Goal: Information Seeking & Learning: Learn about a topic

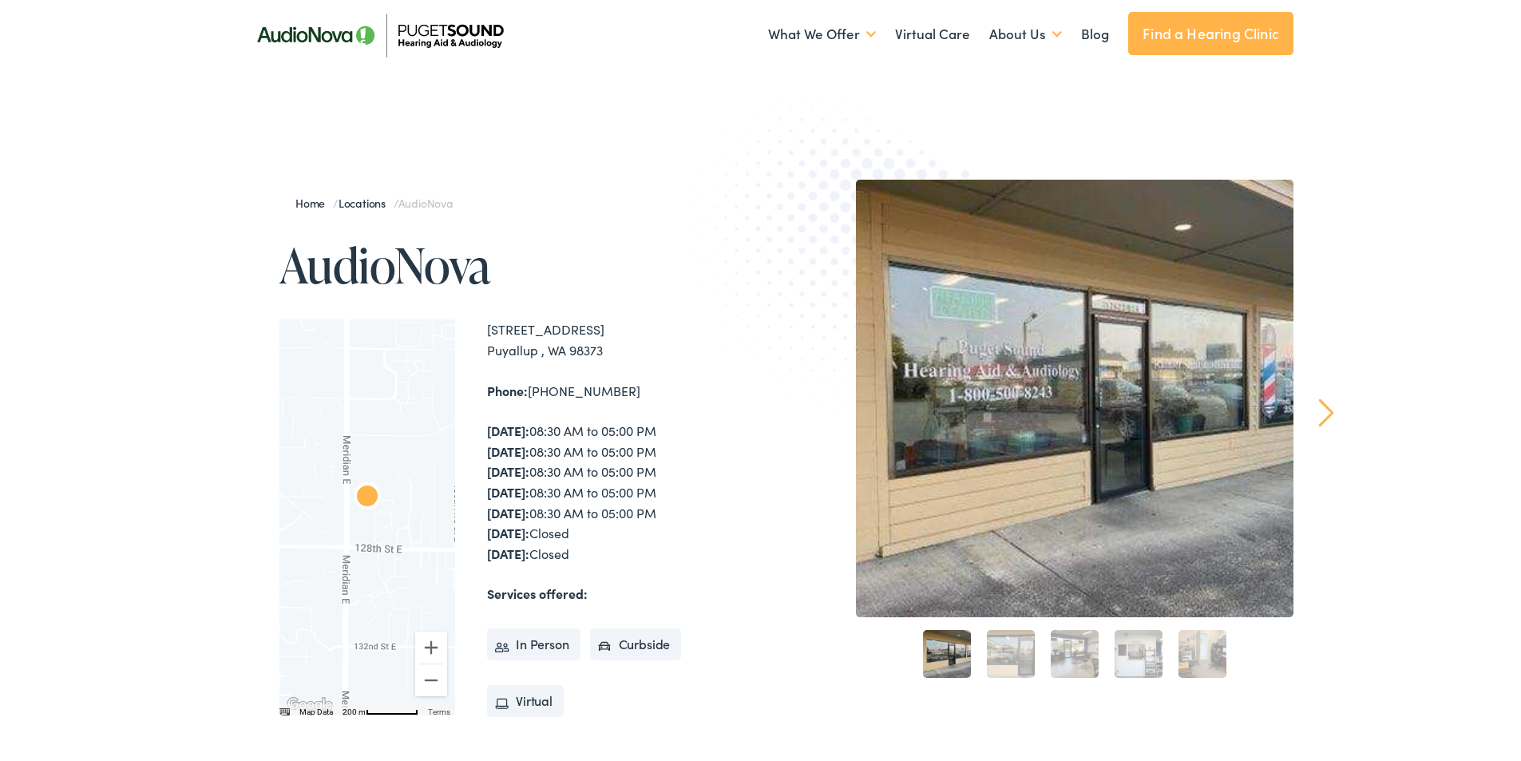
scroll to position [80, 0]
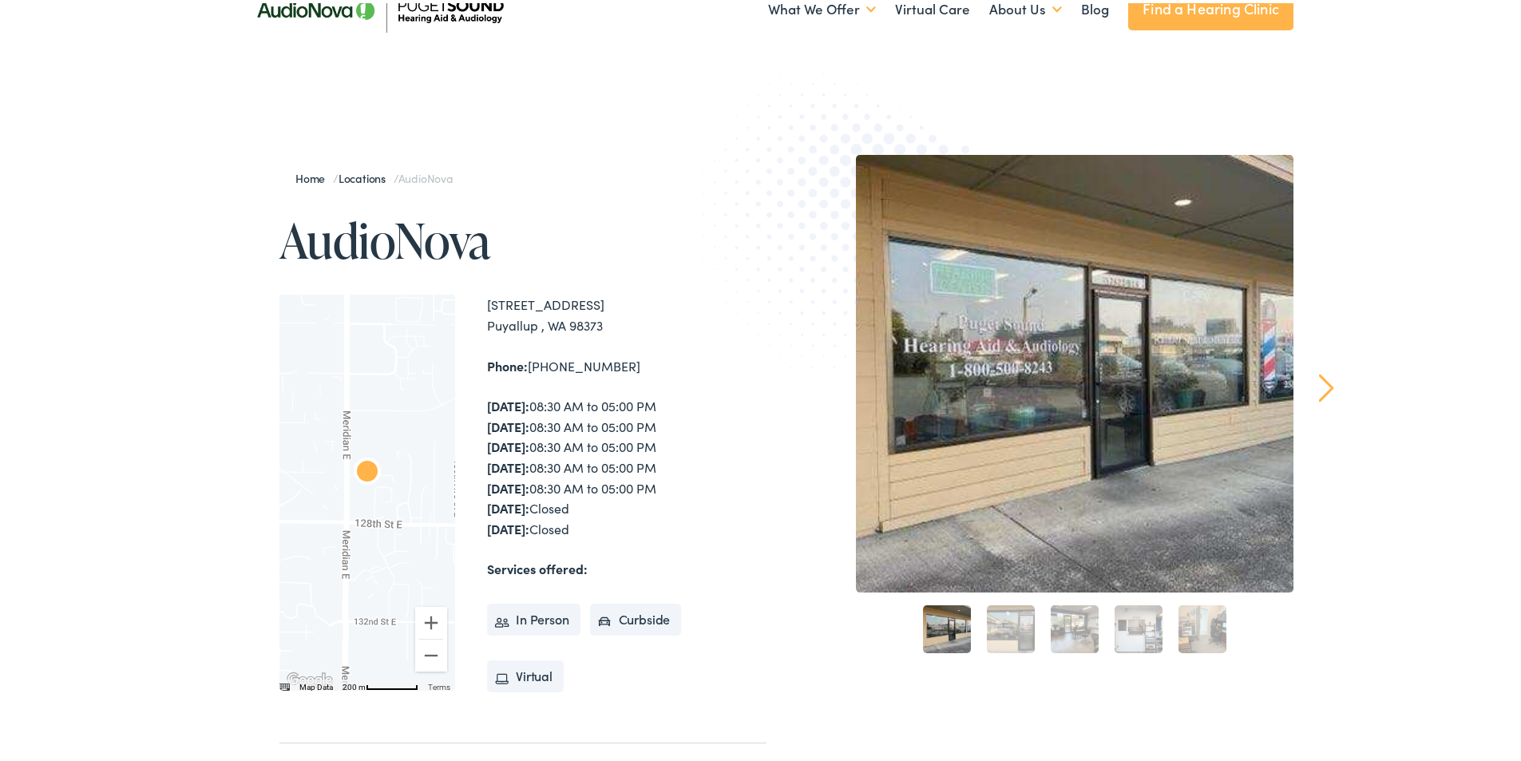
click at [1002, 626] on link "2" at bounding box center [1011, 626] width 48 height 48
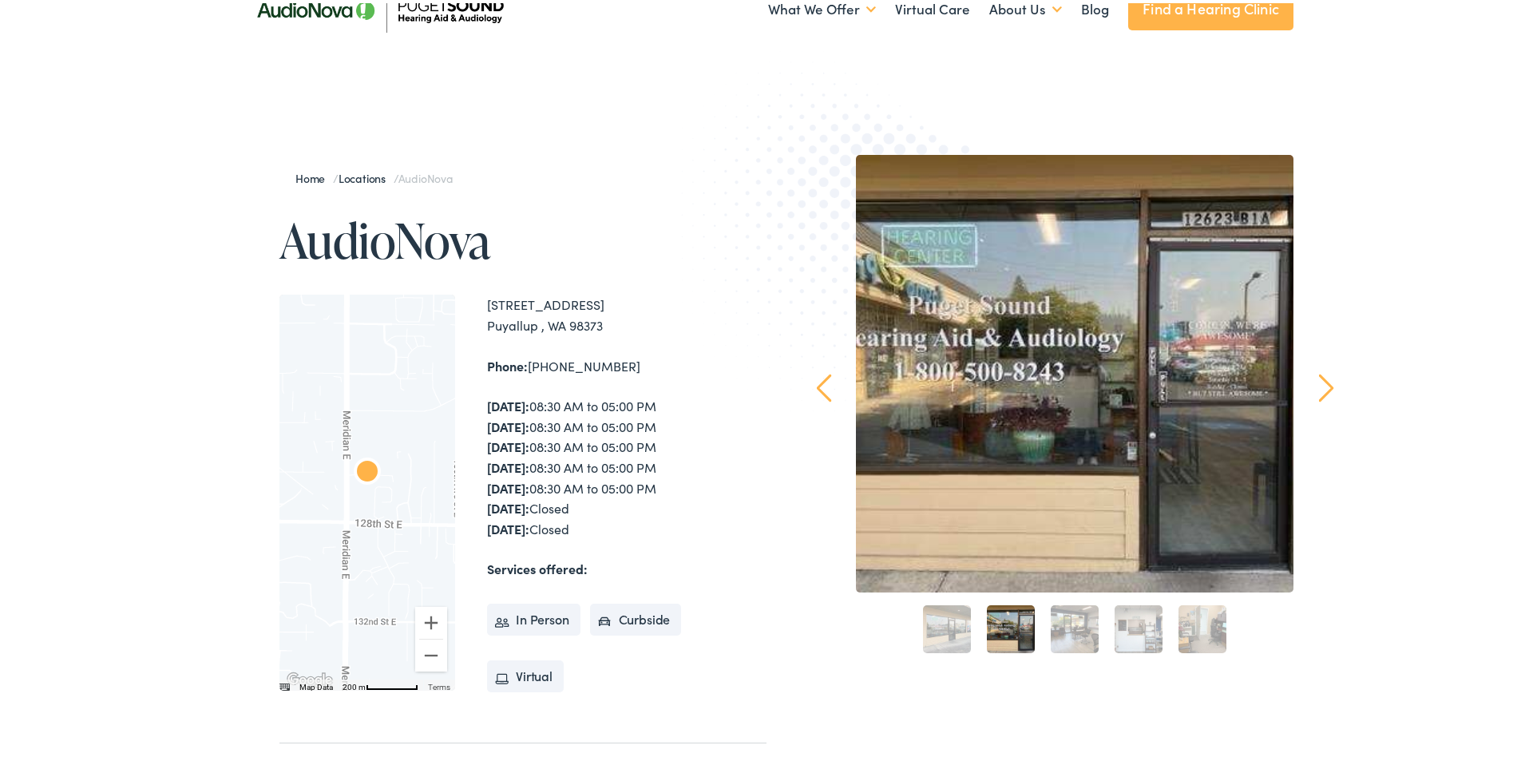
click at [1065, 617] on link "3" at bounding box center [1075, 626] width 48 height 48
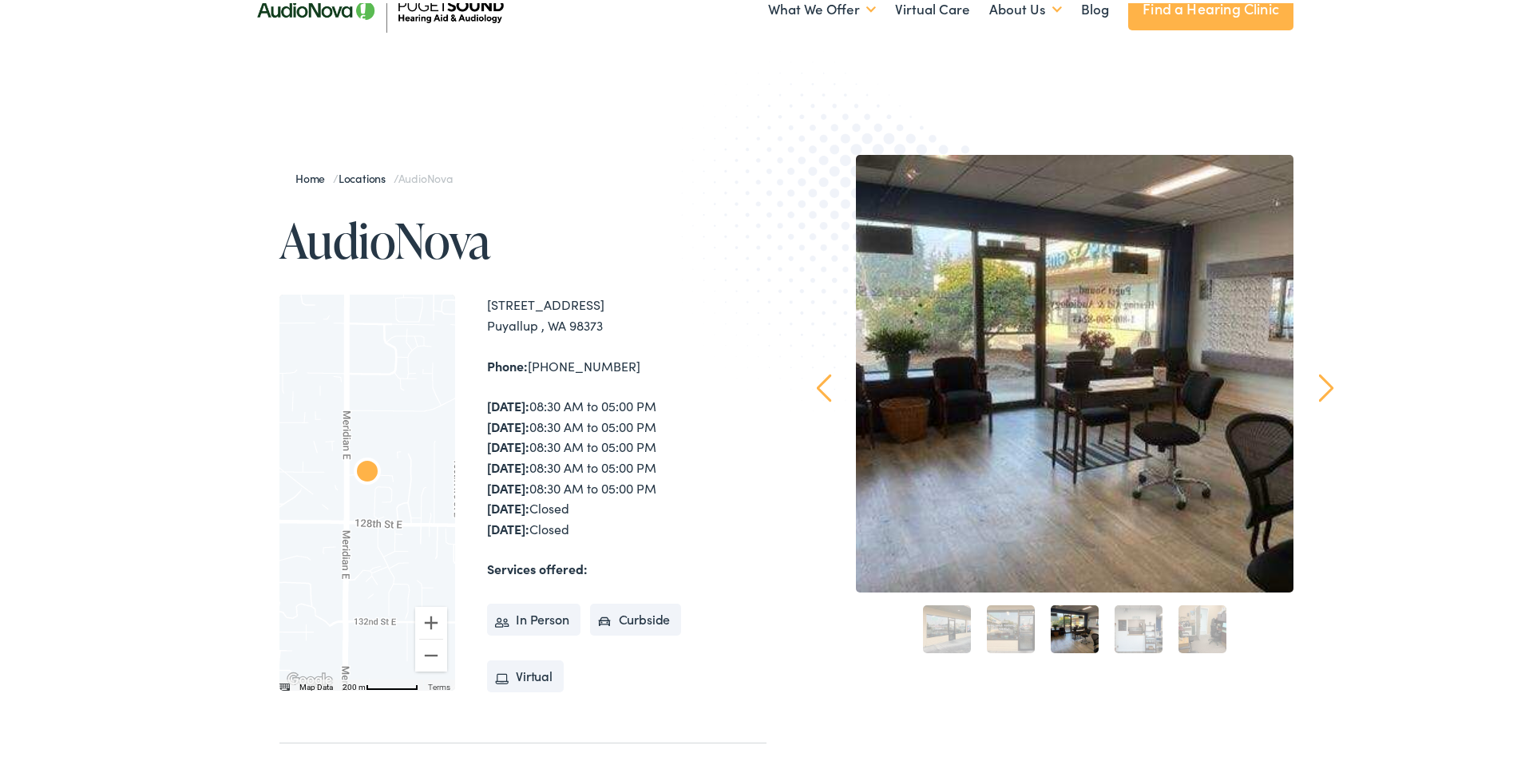
click at [1122, 633] on link "4" at bounding box center [1139, 626] width 48 height 48
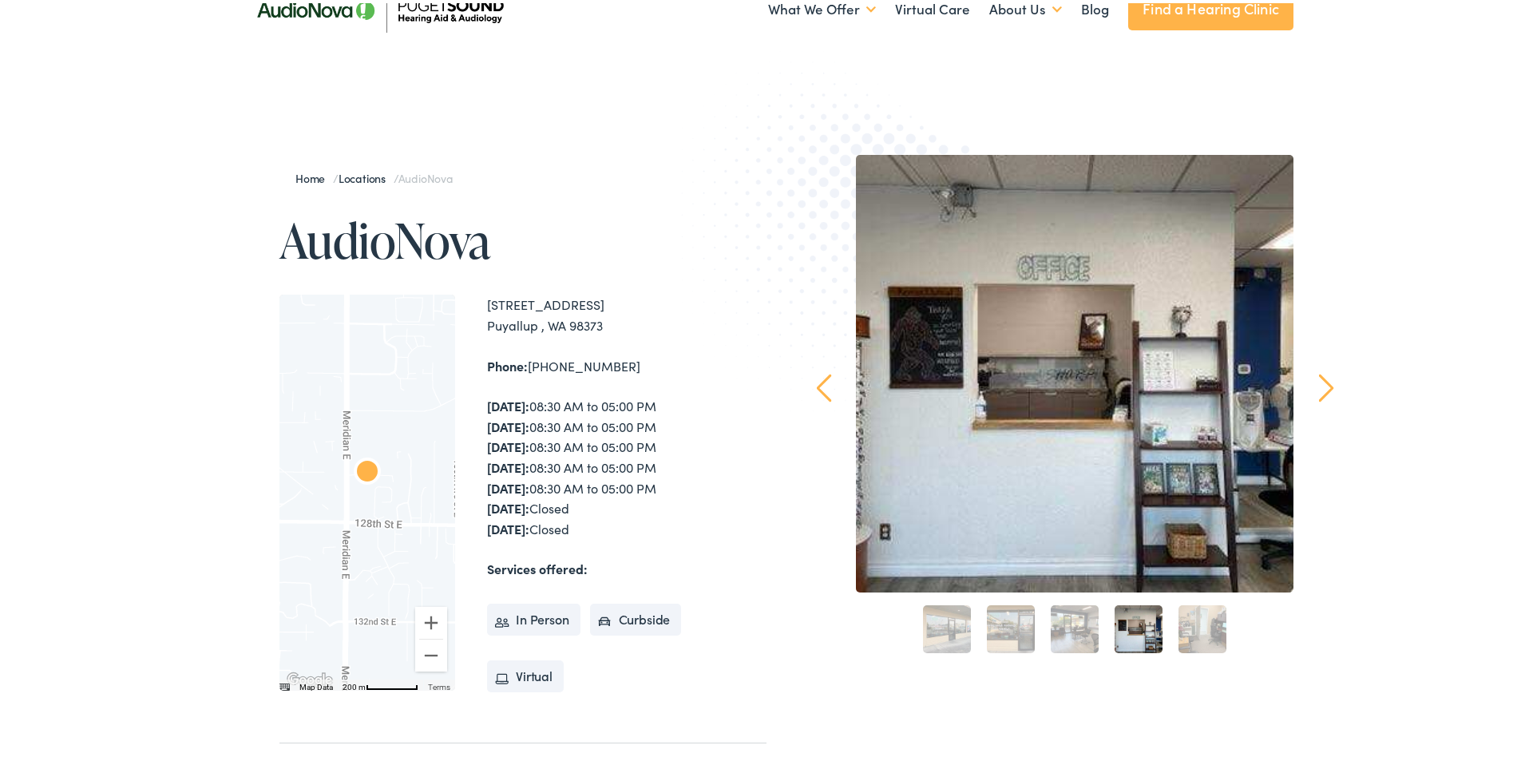
click at [1199, 628] on link "5" at bounding box center [1203, 626] width 48 height 48
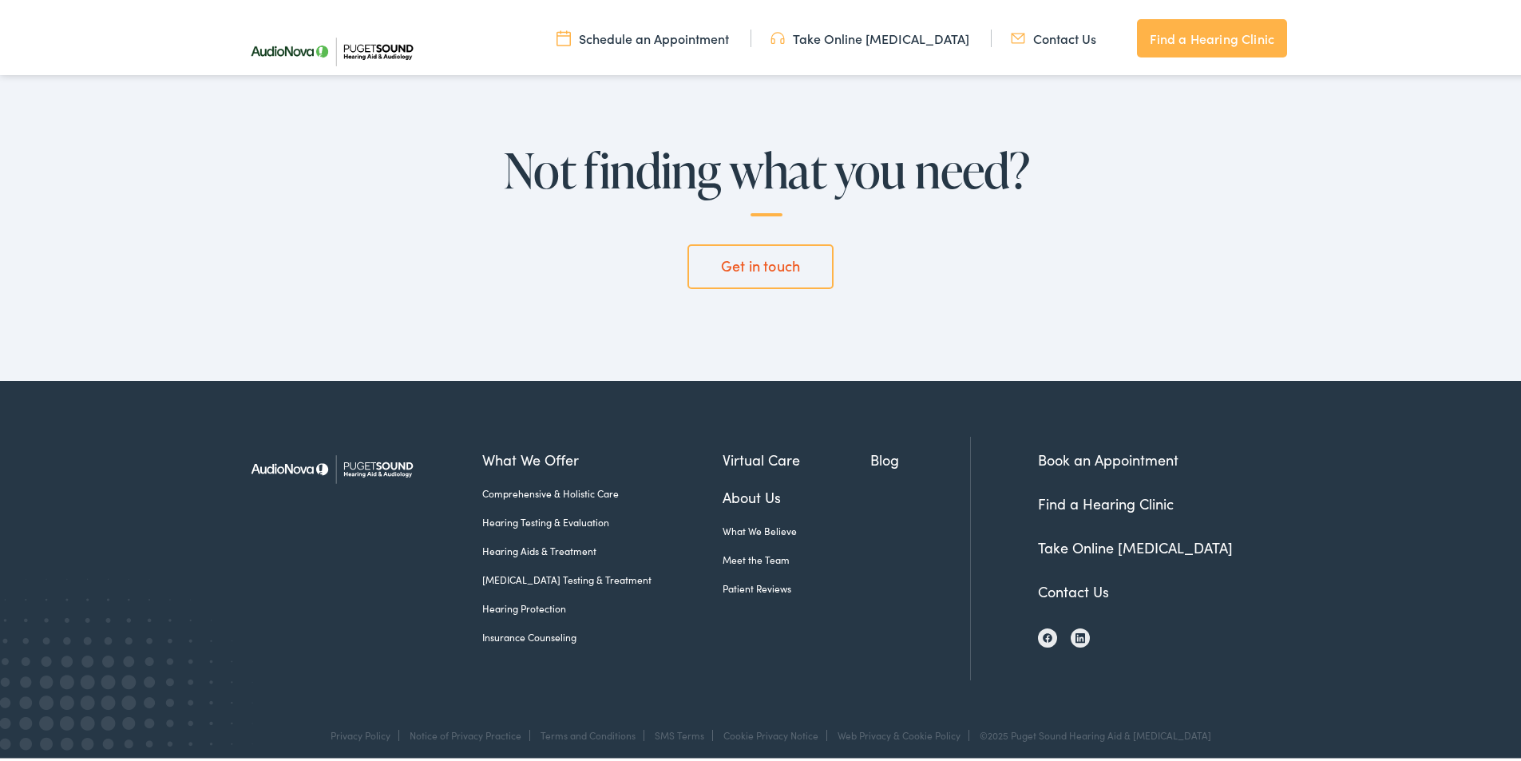
scroll to position [3993, 0]
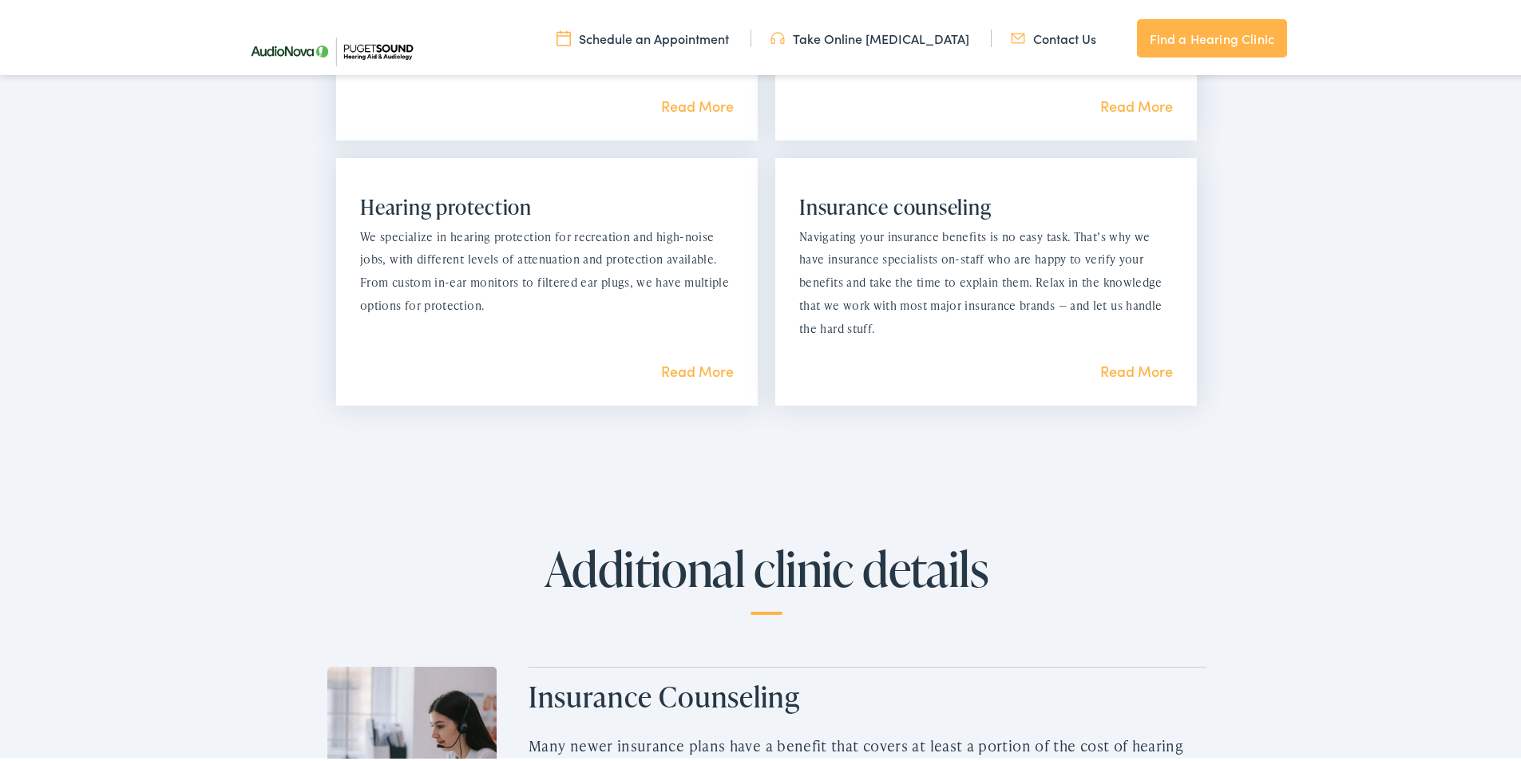
scroll to position [1677, 0]
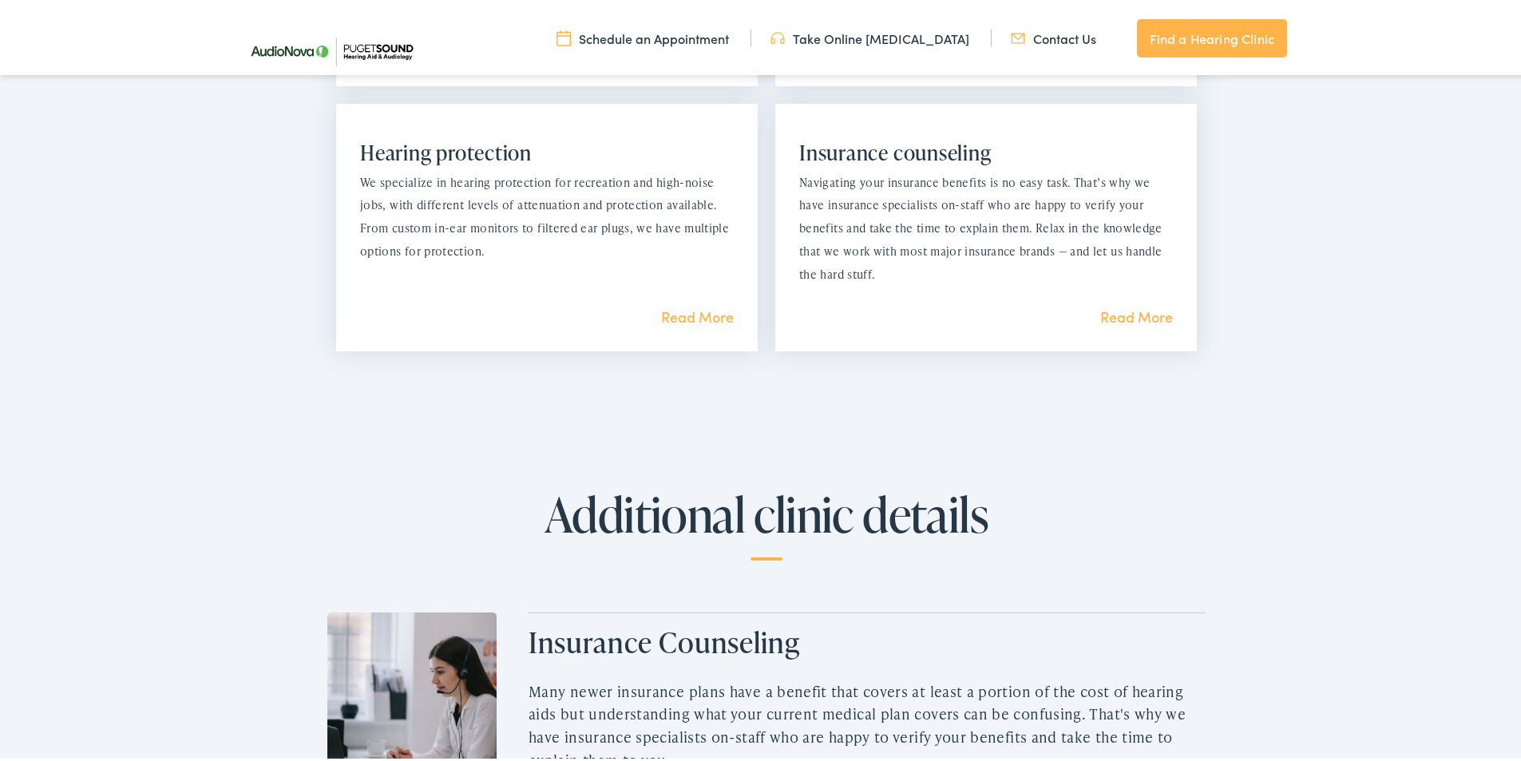
click at [1149, 319] on link "Read More" at bounding box center [1136, 313] width 73 height 20
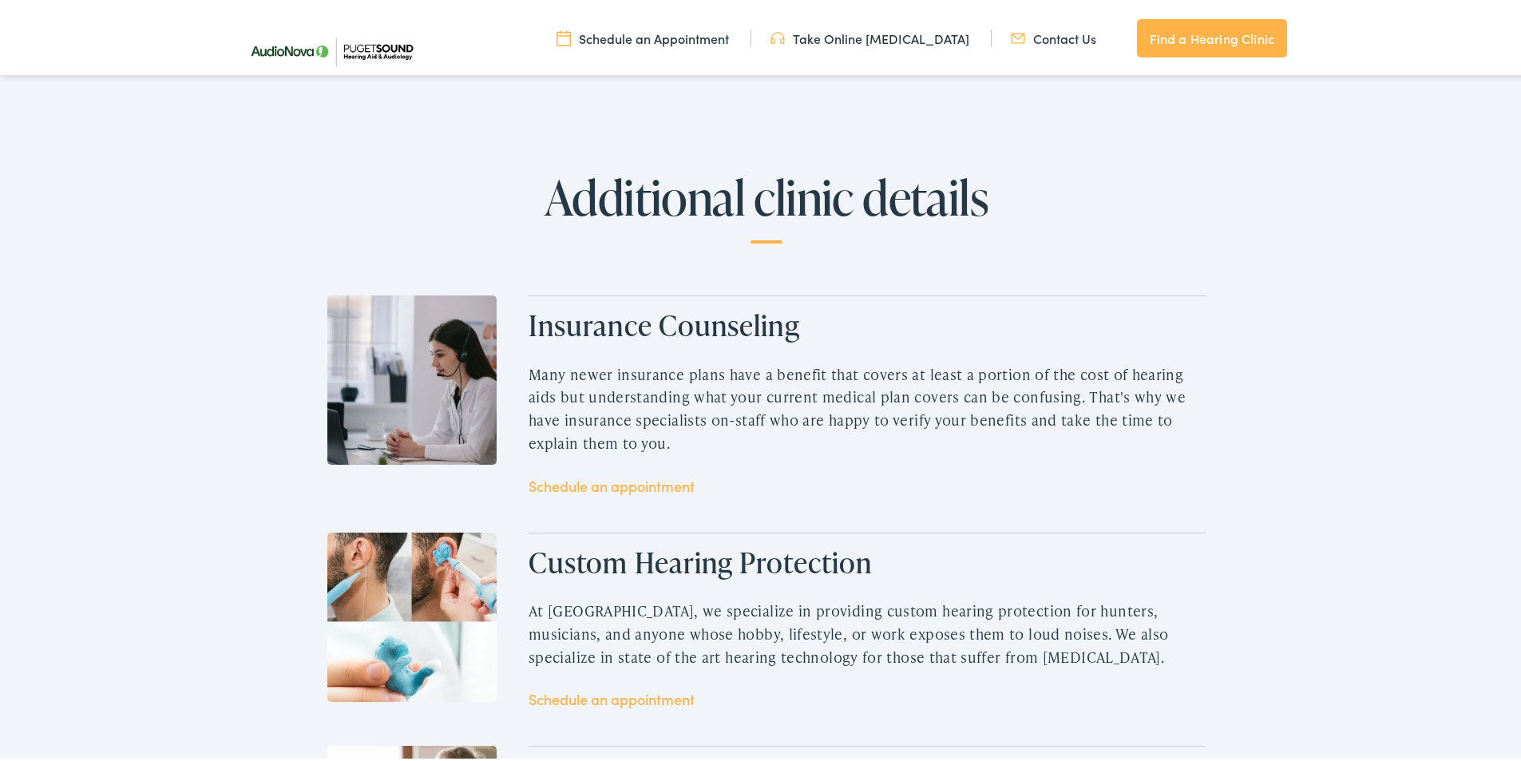
scroll to position [1686, 0]
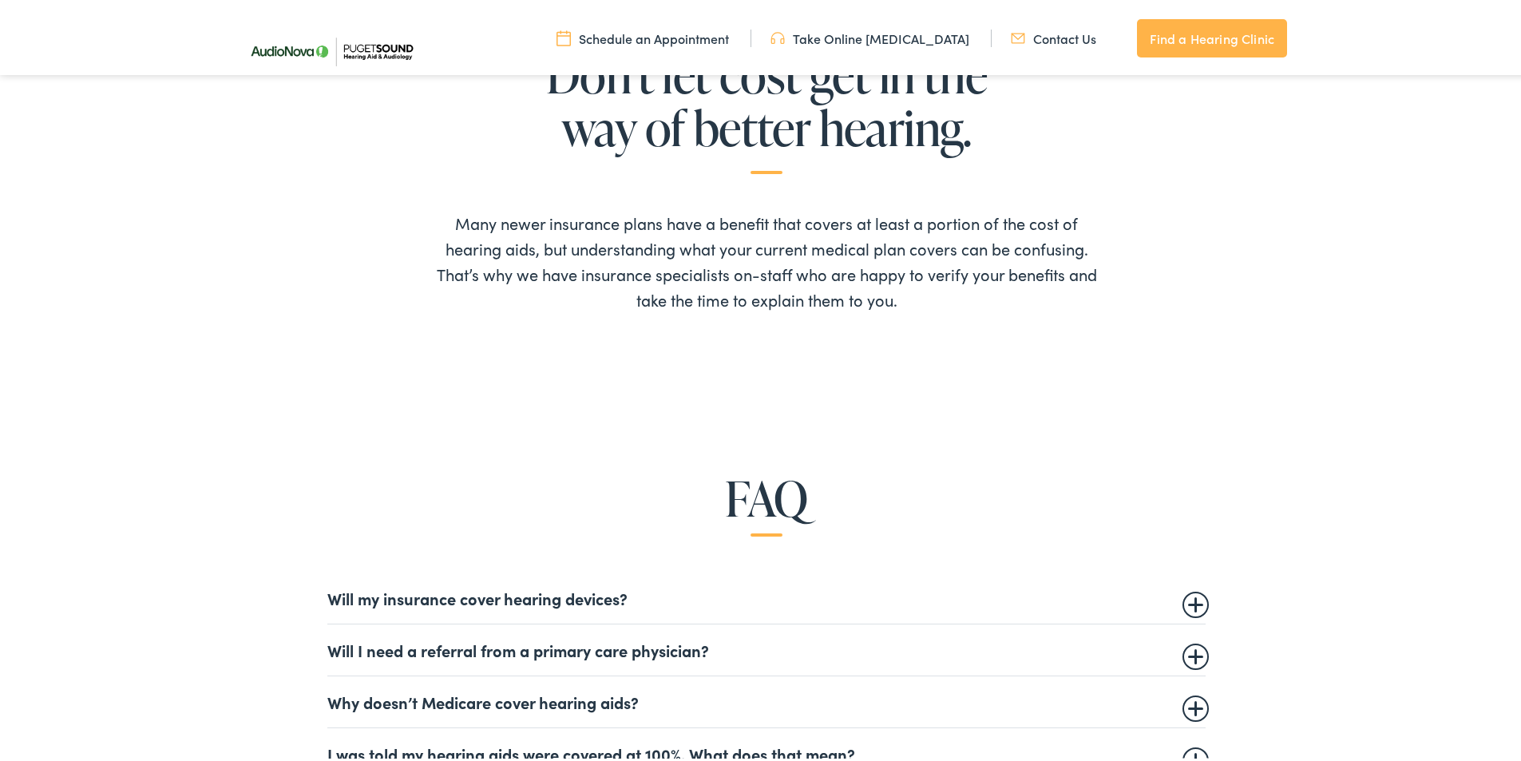
scroll to position [1038, 0]
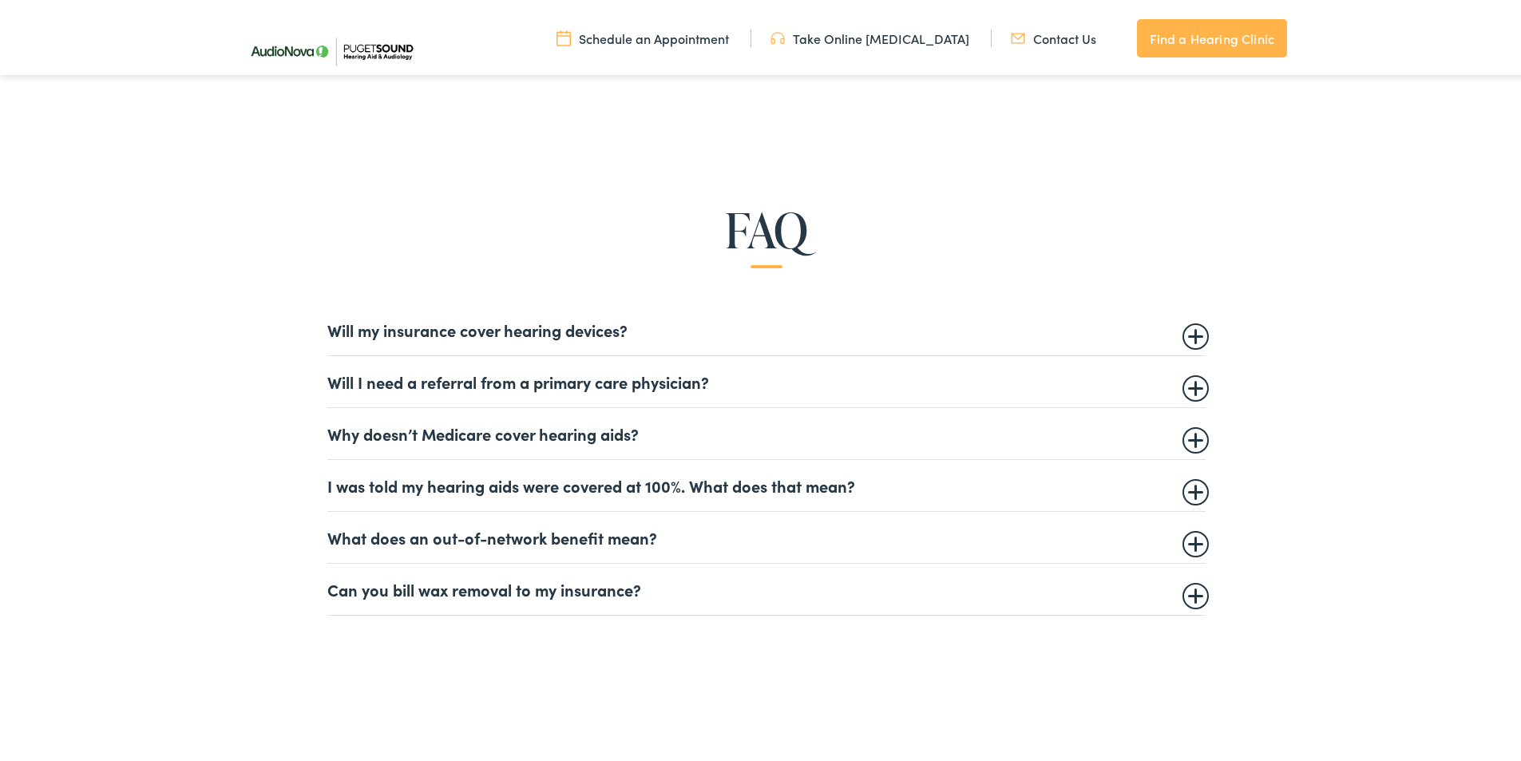
click at [639, 530] on summary "What does an out-of-network benefit mean?" at bounding box center [766, 534] width 878 height 19
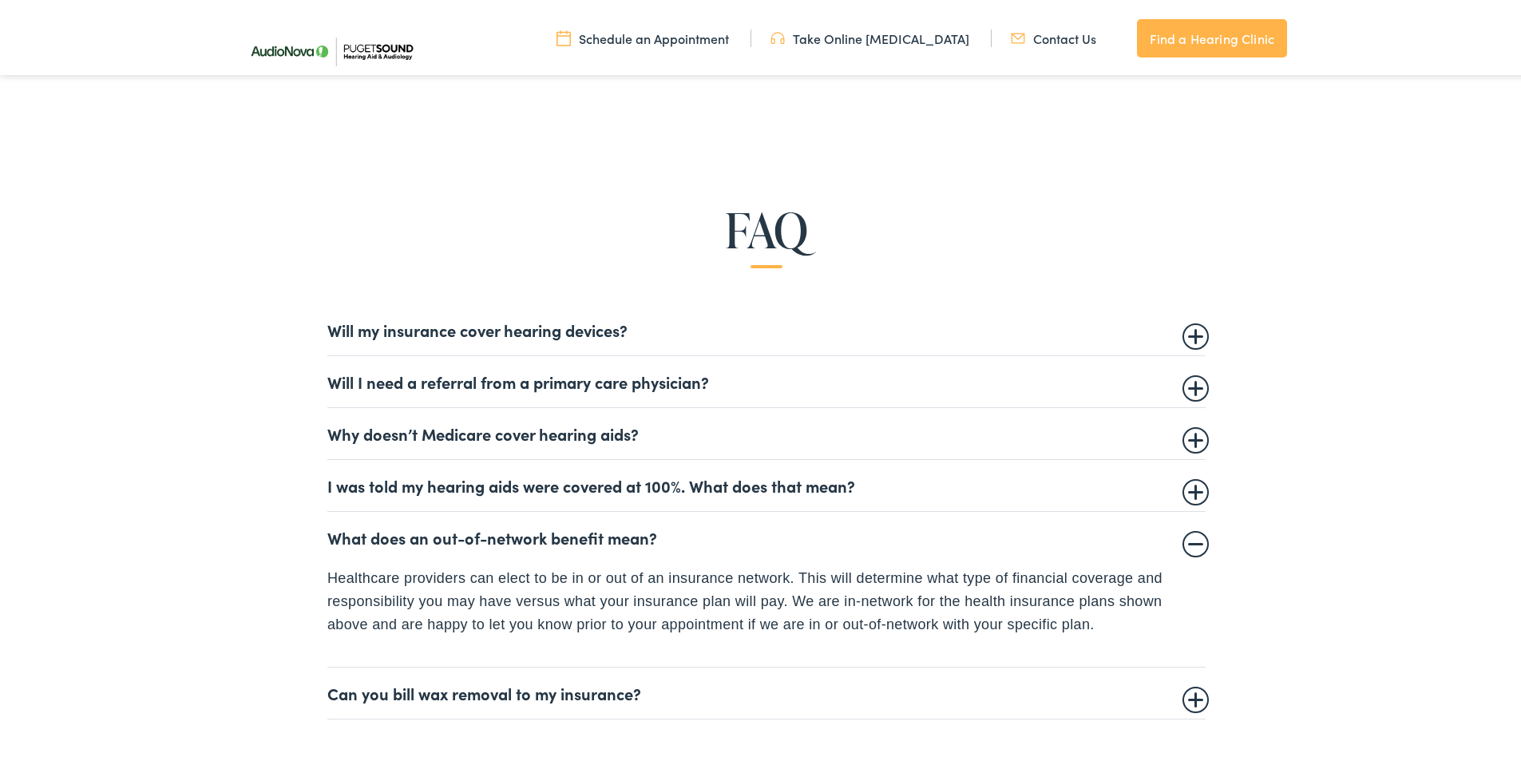
click at [639, 529] on summary "What does an out-of-network benefit mean?" at bounding box center [766, 534] width 878 height 19
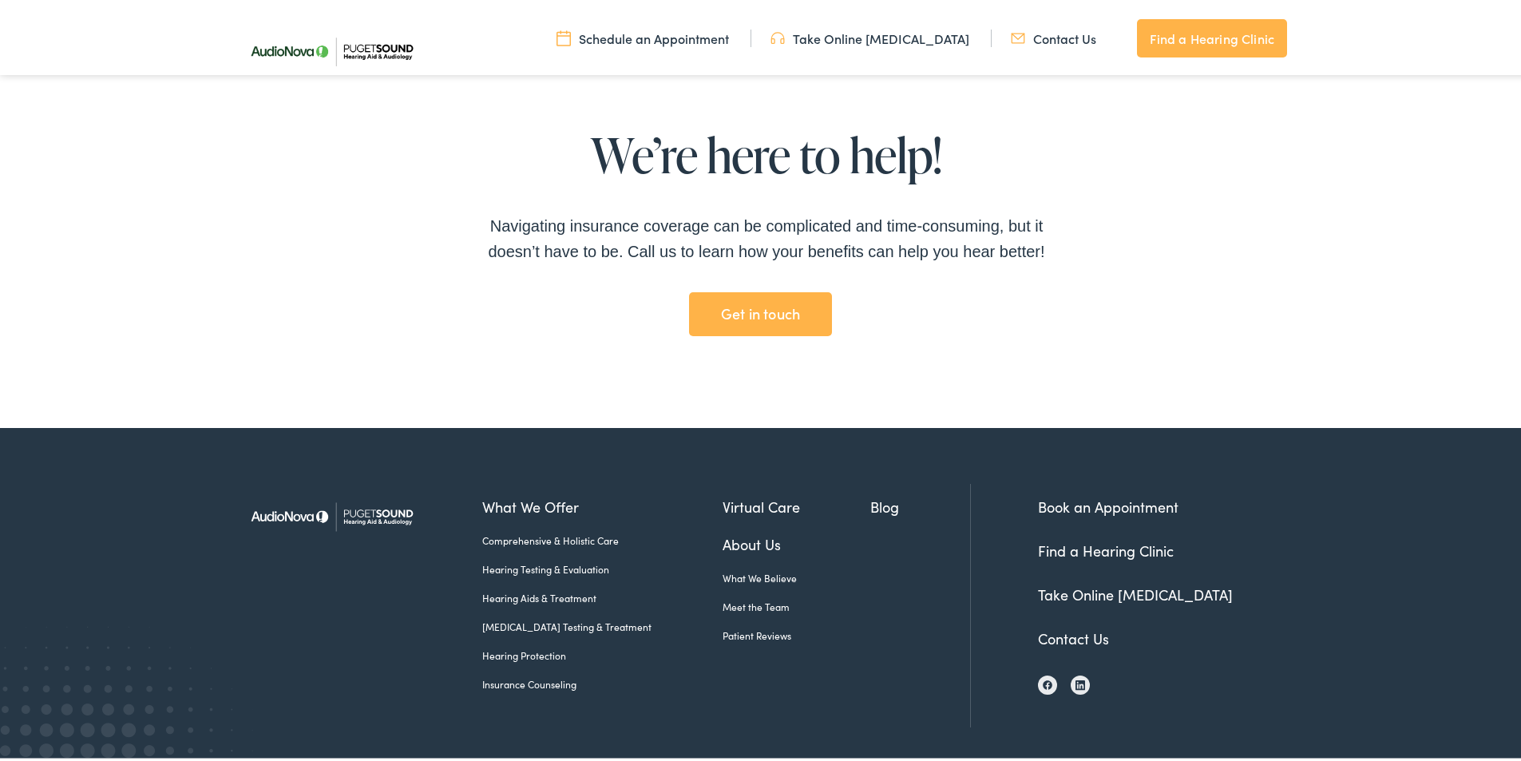
scroll to position [3484, 0]
